Goal: Task Accomplishment & Management: Manage account settings

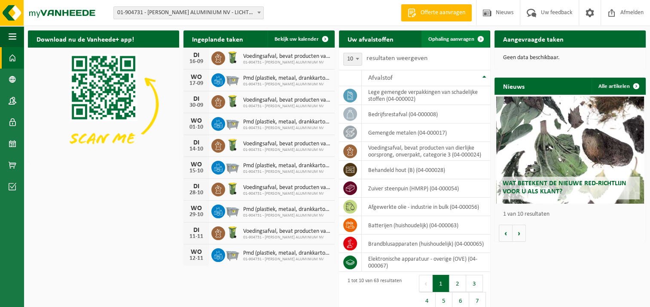
click at [445, 36] on span "Ophaling aanvragen" at bounding box center [451, 39] width 46 height 6
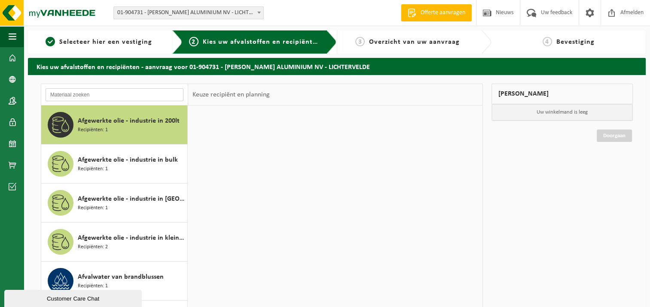
click at [126, 97] on input "text" at bounding box center [115, 94] width 138 height 13
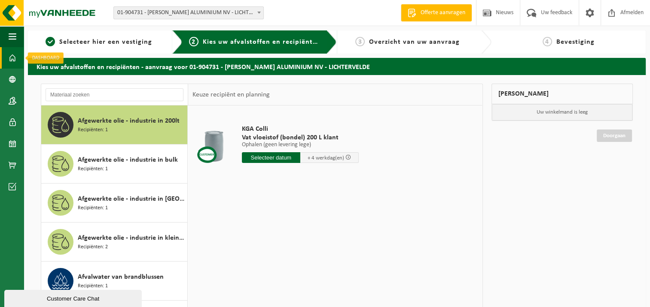
click at [6, 52] on link "Dashboard" at bounding box center [12, 57] width 24 height 21
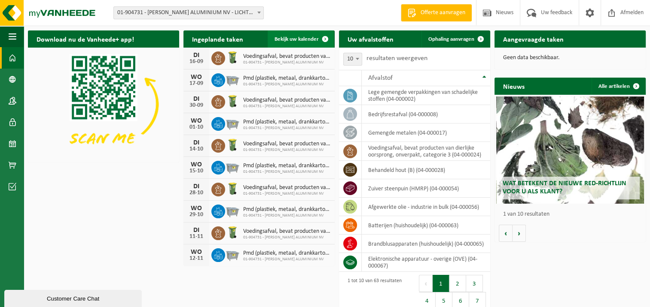
click at [295, 40] on span "Bekijk uw kalender" at bounding box center [296, 39] width 44 height 6
